Goal: Information Seeking & Learning: Learn about a topic

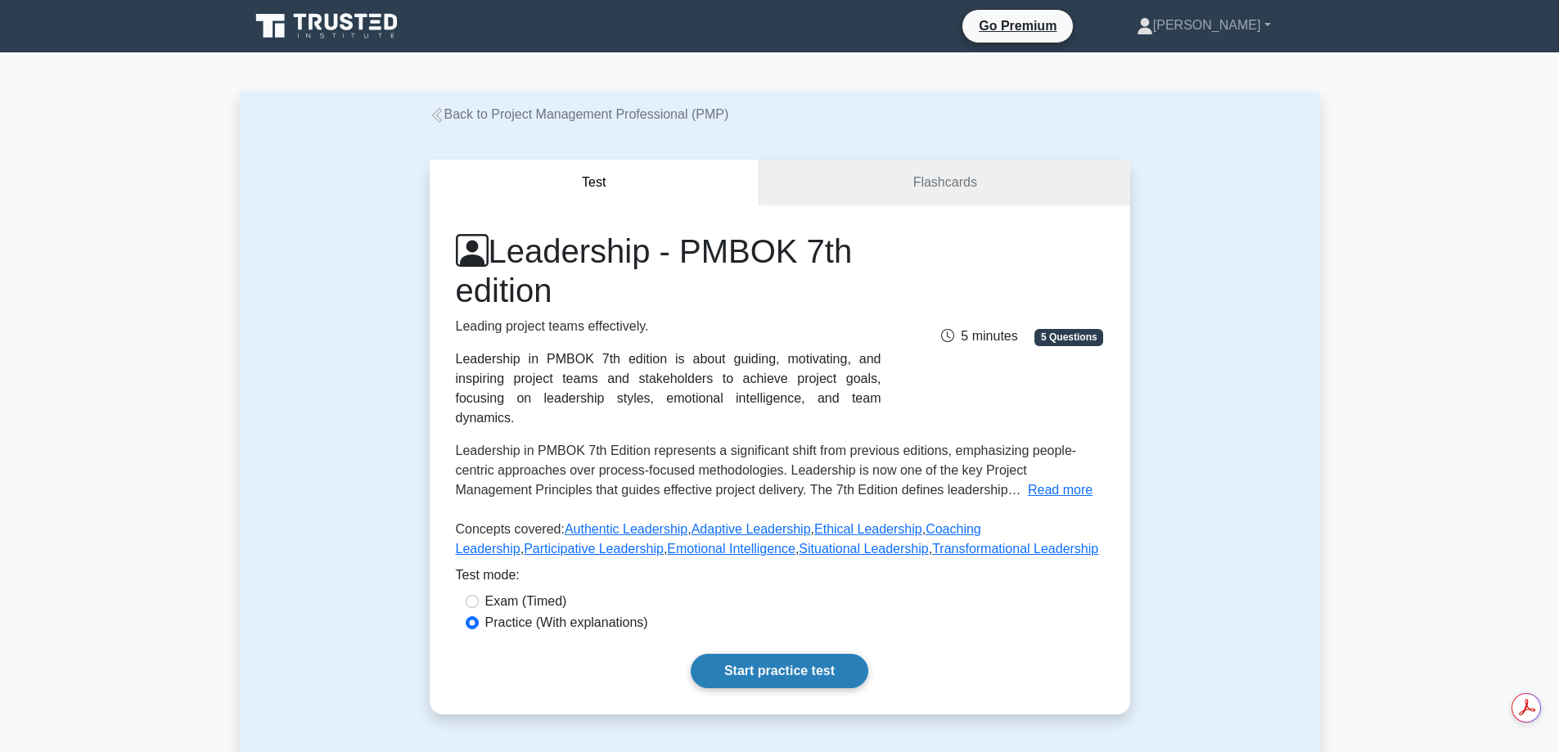
click at [757, 654] on link "Start practice test" at bounding box center [780, 671] width 178 height 34
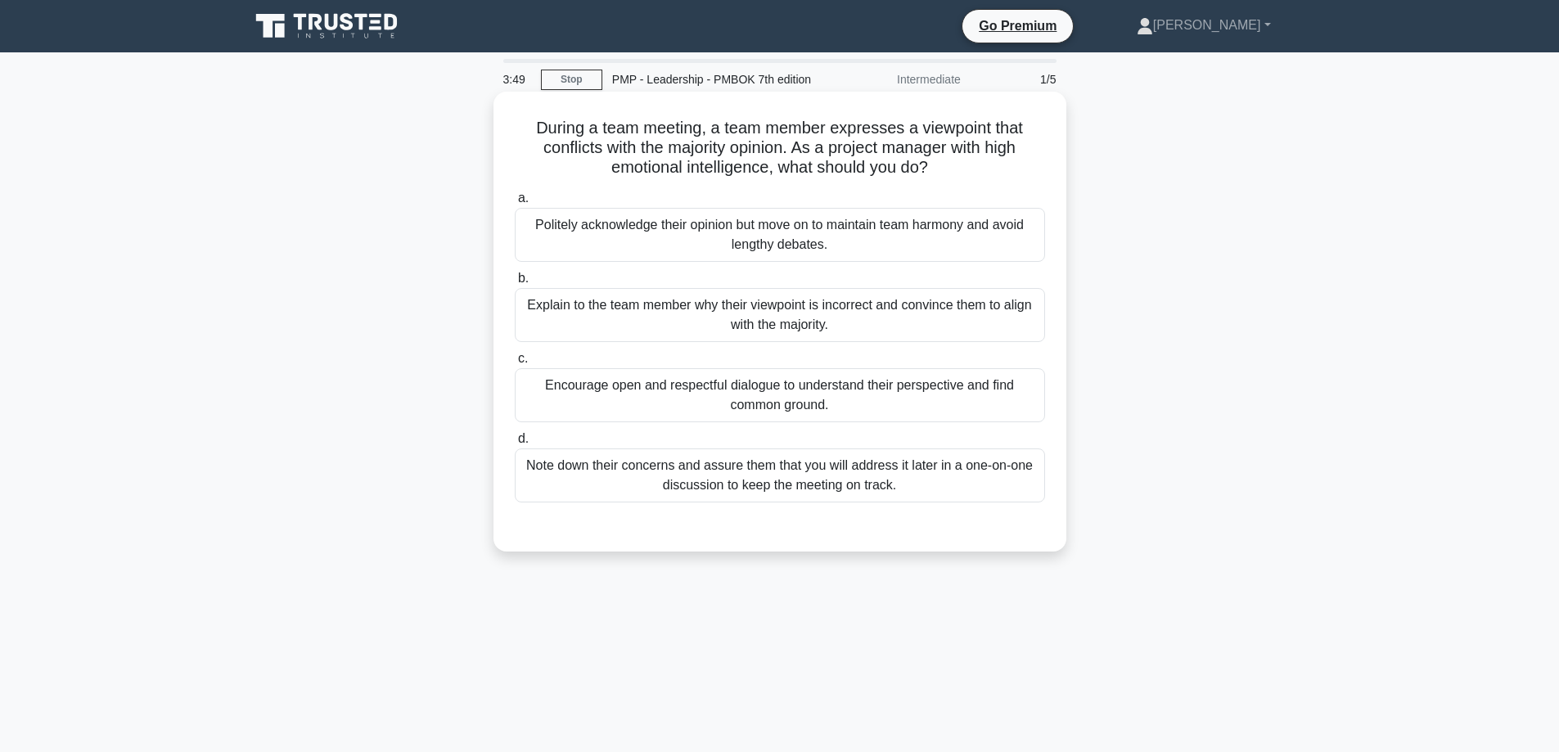
click at [744, 483] on div "Note down their concerns and assure them that you will address it later in a on…" at bounding box center [780, 476] width 530 height 54
click at [515, 444] on input "d. Note down their concerns and assure them that you will address it later in a…" at bounding box center [515, 439] width 0 height 11
